Goal: Transaction & Acquisition: Purchase product/service

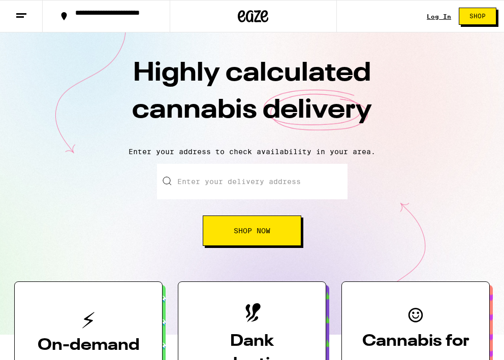
click at [439, 14] on div "Log In" at bounding box center [438, 16] width 24 height 7
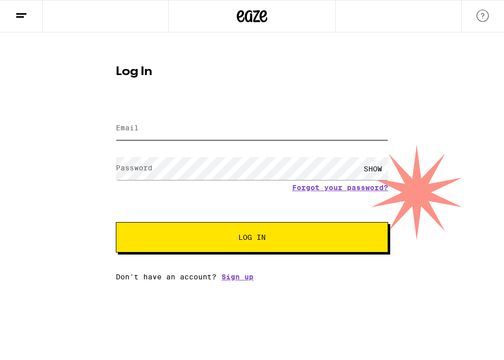
click at [220, 127] on input "Email" at bounding box center [252, 128] width 272 height 23
type input "[EMAIL_ADDRESS][DOMAIN_NAME]"
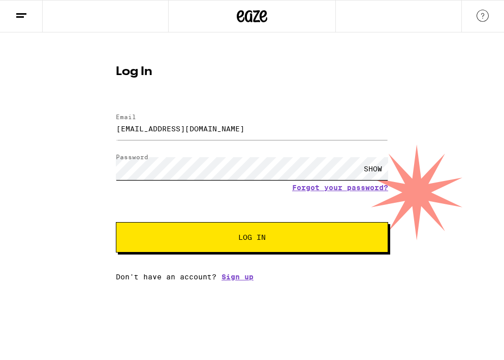
click at [116, 222] on button "Log In" at bounding box center [252, 237] width 272 height 30
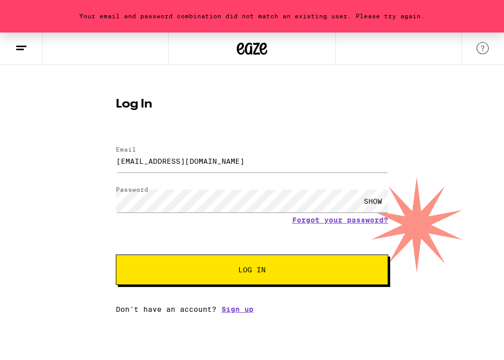
click at [378, 204] on div "SHOW" at bounding box center [372, 201] width 30 height 23
click at [116, 255] on button "Log In" at bounding box center [252, 270] width 272 height 30
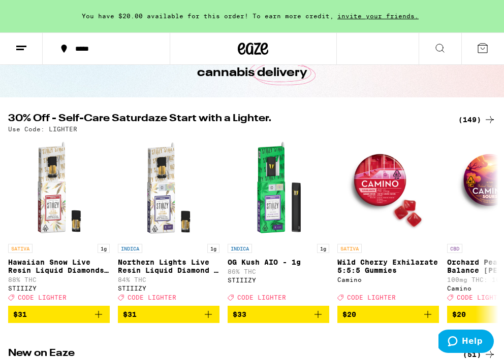
scroll to position [67, 0]
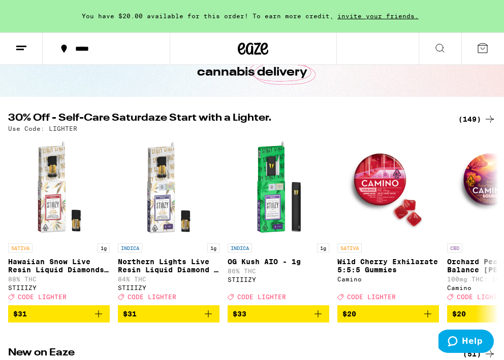
click at [31, 48] on button at bounding box center [21, 49] width 43 height 32
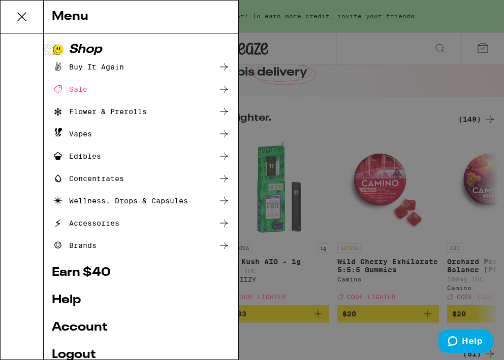
click at [82, 93] on div "Sale" at bounding box center [70, 89] width 36 height 12
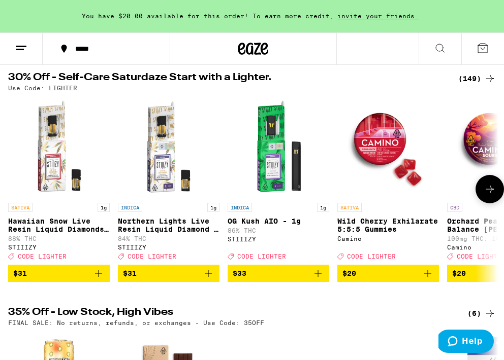
scroll to position [101, 0]
